Goal: Navigation & Orientation: Find specific page/section

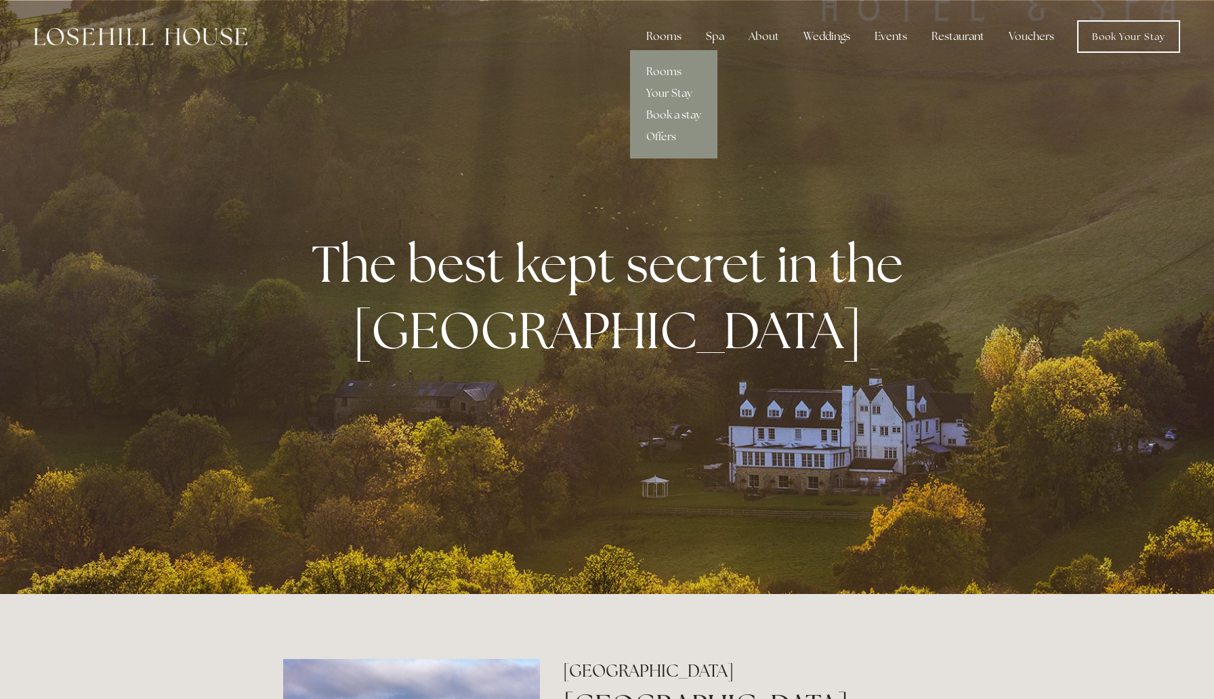
click at [660, 43] on div "Rooms" at bounding box center [664, 36] width 57 height 27
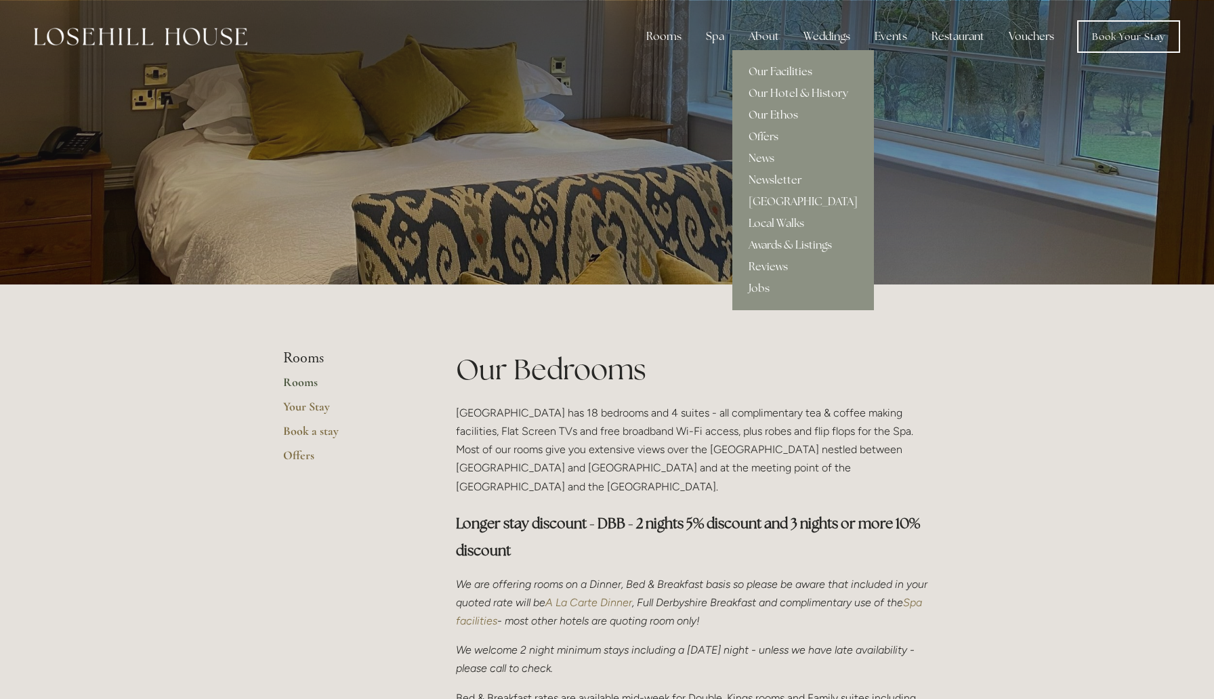
click at [777, 114] on link "Our Ethos" at bounding box center [803, 115] width 142 height 22
